Goal: Task Accomplishment & Management: Manage account settings

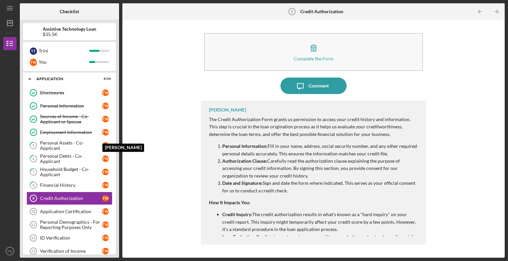
scroll to position [21, 0]
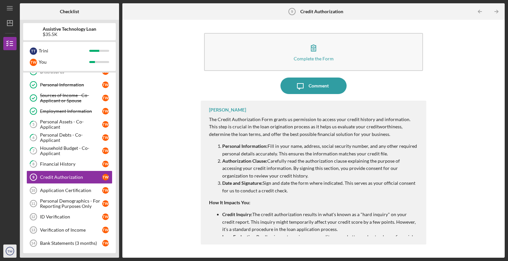
click at [12, 251] on text "TW" at bounding box center [10, 252] width 5 height 4
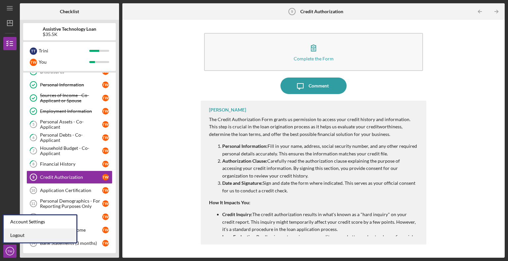
click at [16, 237] on link "Logout" at bounding box center [40, 236] width 73 height 14
